Goal: Information Seeking & Learning: Check status

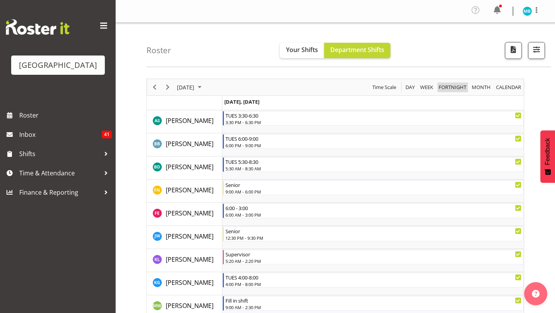
click at [442, 86] on span "Fortnight" at bounding box center [452, 87] width 29 height 10
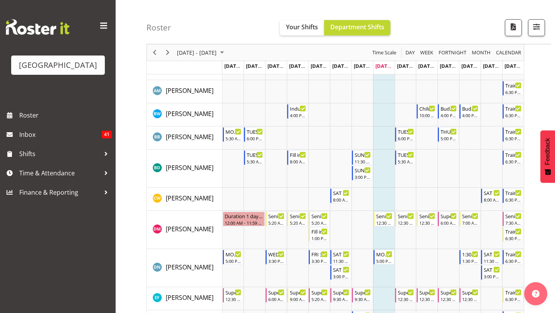
scroll to position [192, 0]
click at [403, 132] on div "TUES 6:00-9:00" at bounding box center [406, 131] width 17 height 8
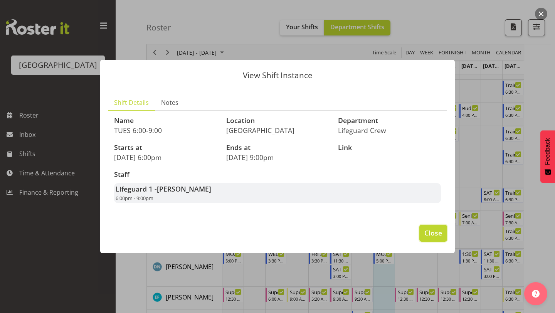
click at [432, 237] on span "Close" at bounding box center [433, 233] width 18 height 10
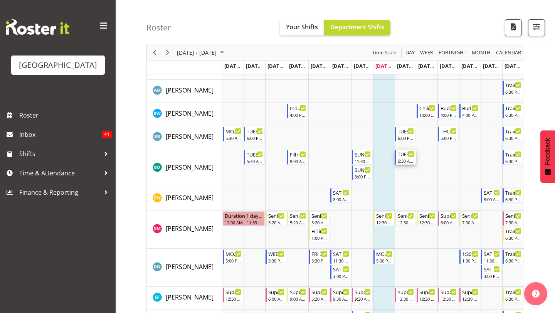
click at [407, 157] on div "TUES 5:30-8:30" at bounding box center [406, 154] width 17 height 8
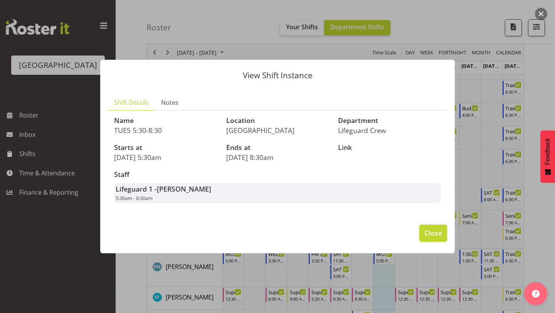
click at [425, 236] on span "Close" at bounding box center [433, 233] width 18 height 10
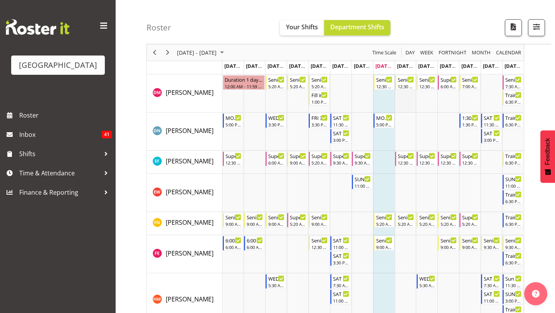
scroll to position [358, 0]
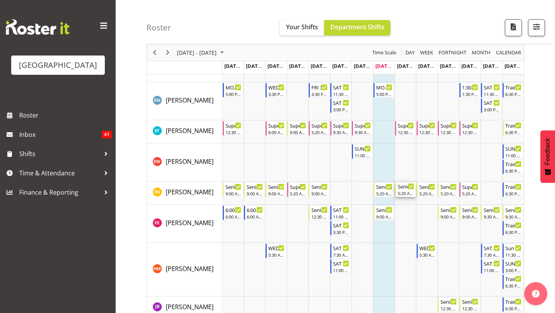
click at [406, 189] on div "Senior" at bounding box center [406, 186] width 17 height 8
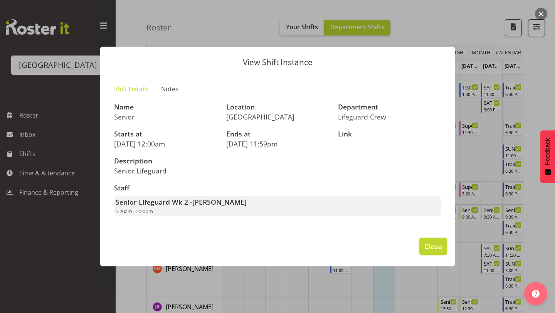
click at [434, 246] on span "Close" at bounding box center [433, 246] width 18 height 10
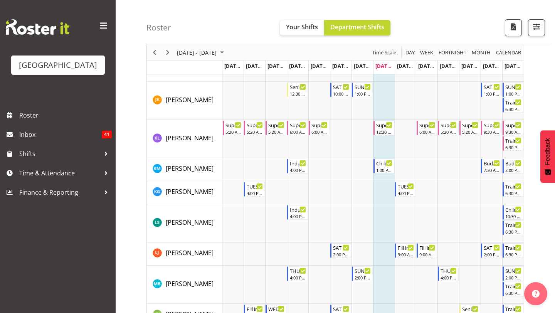
scroll to position [727, 0]
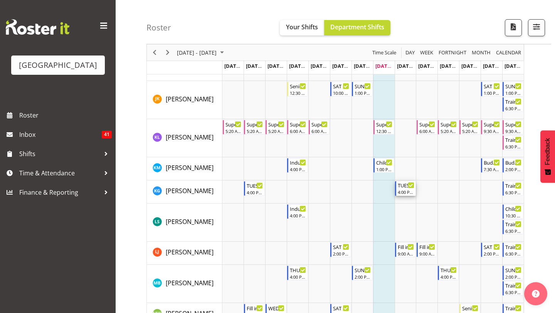
click at [405, 190] on div "4:00 PM - 8:00 PM" at bounding box center [406, 192] width 17 height 6
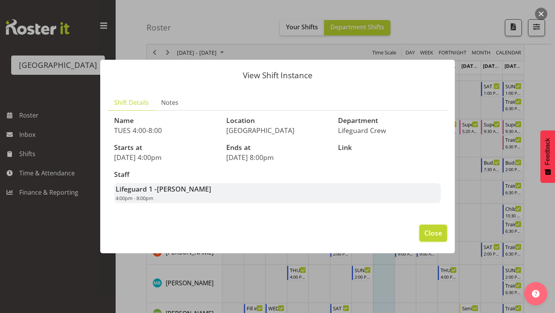
click at [428, 234] on span "Close" at bounding box center [433, 233] width 18 height 10
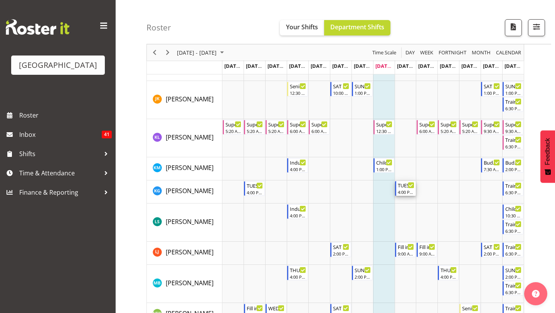
click at [405, 192] on div "4:00 PM - 8:00 PM" at bounding box center [406, 192] width 17 height 6
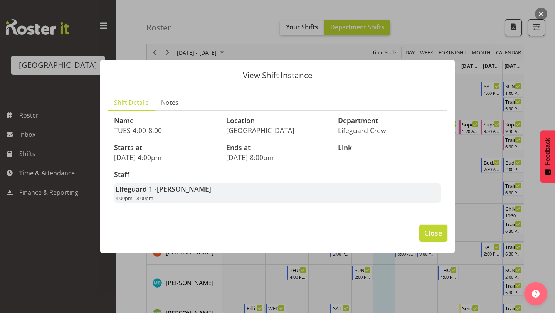
click at [430, 233] on span "Close" at bounding box center [433, 233] width 18 height 10
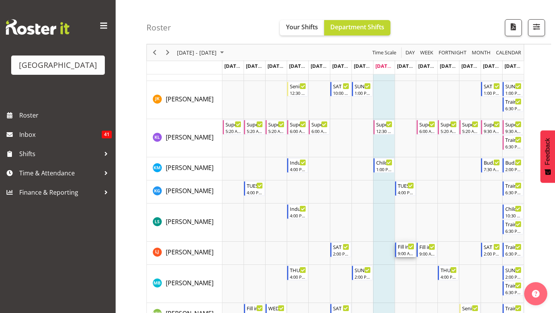
click at [404, 249] on div "Fill in shift" at bounding box center [406, 246] width 17 height 8
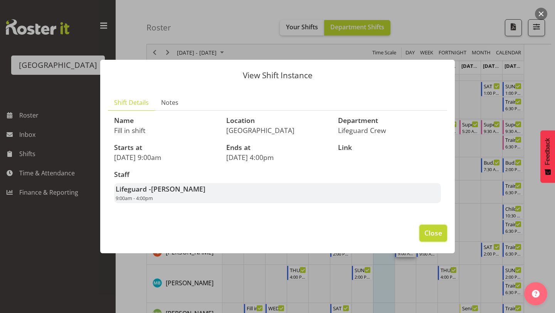
click at [438, 235] on span "Close" at bounding box center [433, 233] width 18 height 10
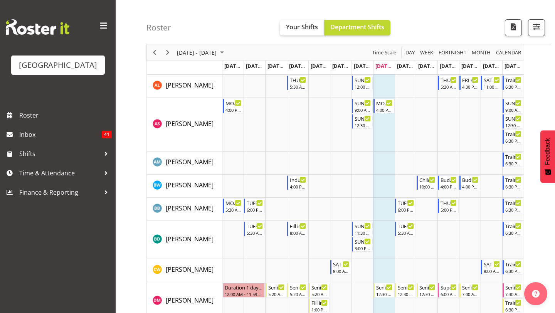
scroll to position [0, 0]
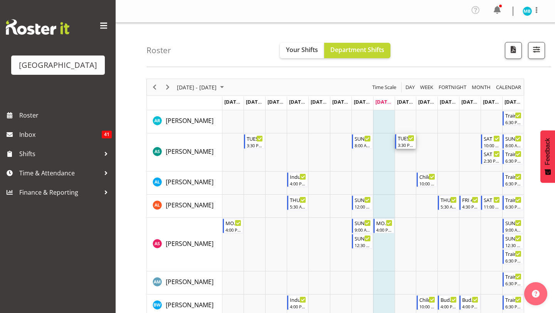
click at [401, 145] on div "3:30 PM - 6:30 PM" at bounding box center [406, 145] width 17 height 6
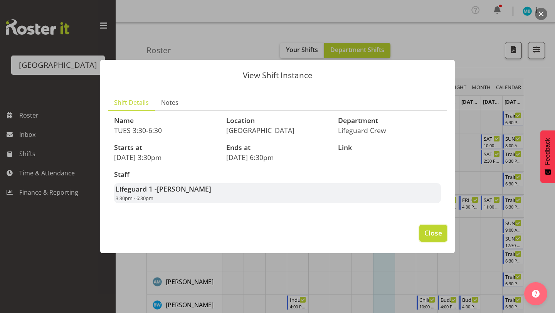
click at [427, 233] on span "Close" at bounding box center [433, 233] width 18 height 10
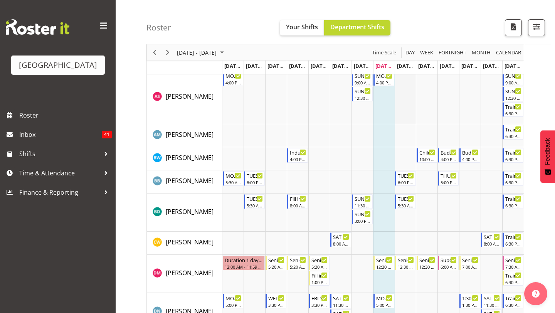
scroll to position [156, 0]
